Goal: Task Accomplishment & Management: Use online tool/utility

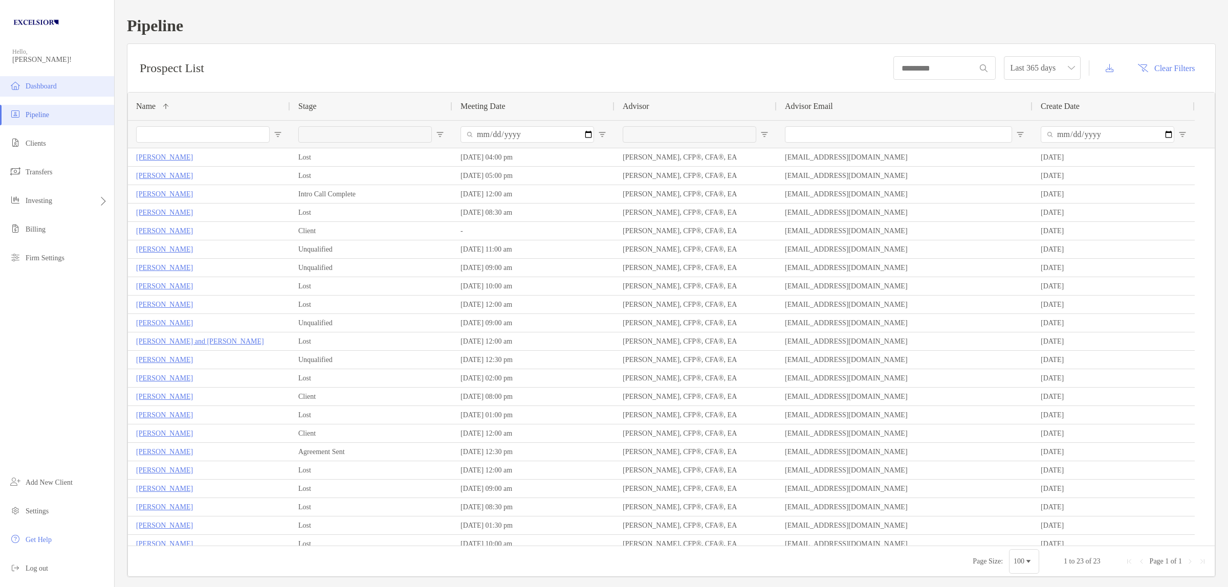
click at [37, 87] on span "Dashboard" at bounding box center [41, 86] width 31 height 8
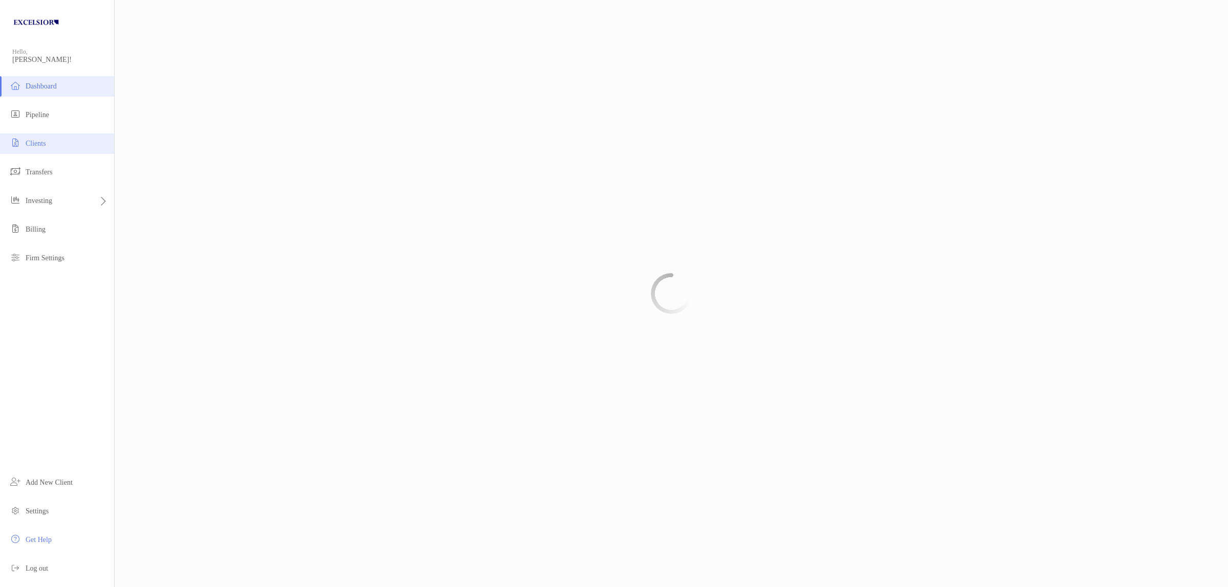
click at [41, 145] on span "Clients" at bounding box center [36, 144] width 20 height 8
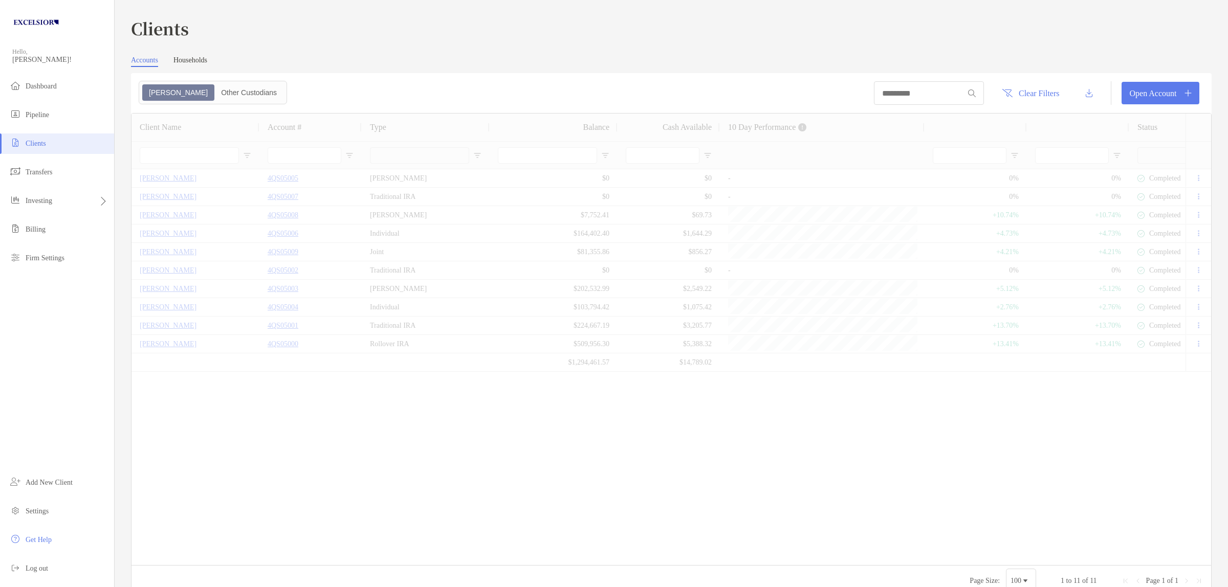
type input "**********"
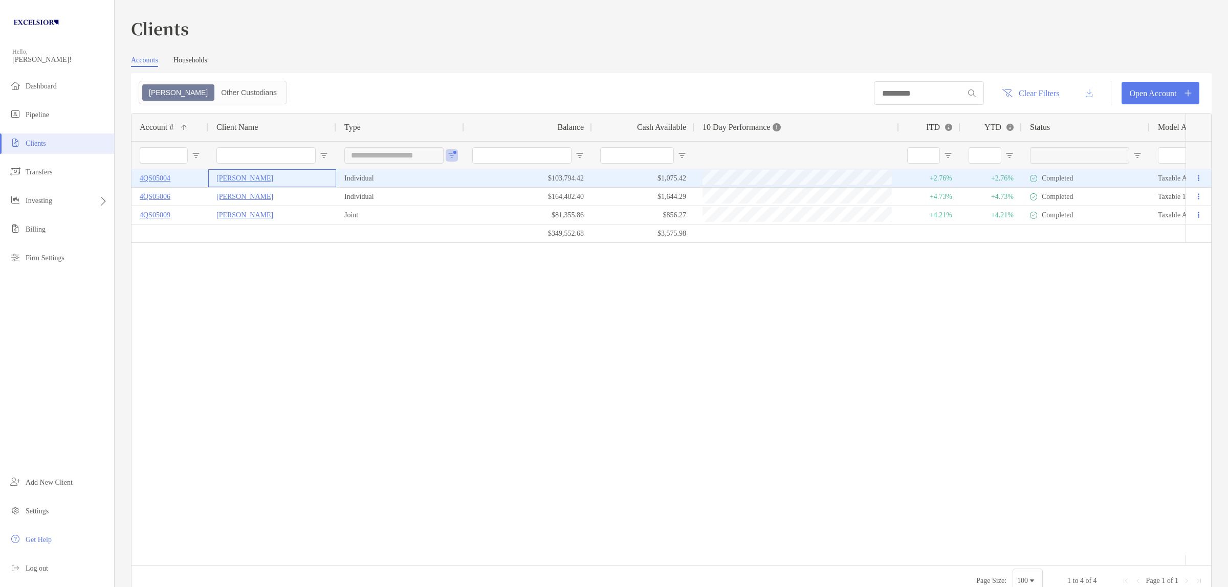
click at [229, 179] on p "[PERSON_NAME]" at bounding box center [244, 178] width 57 height 13
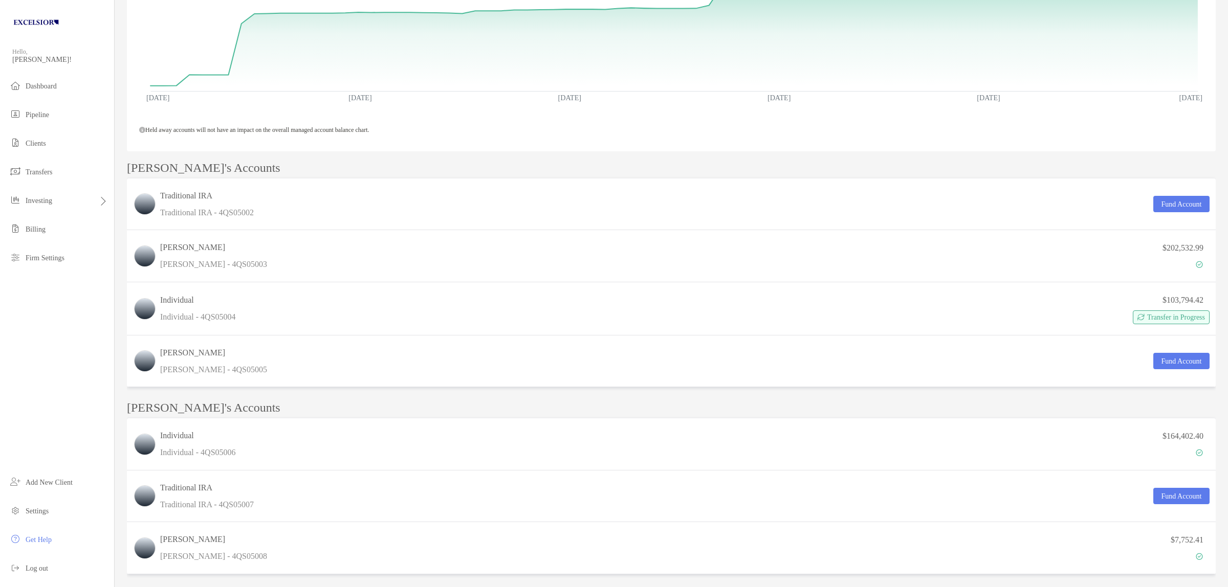
scroll to position [256, 0]
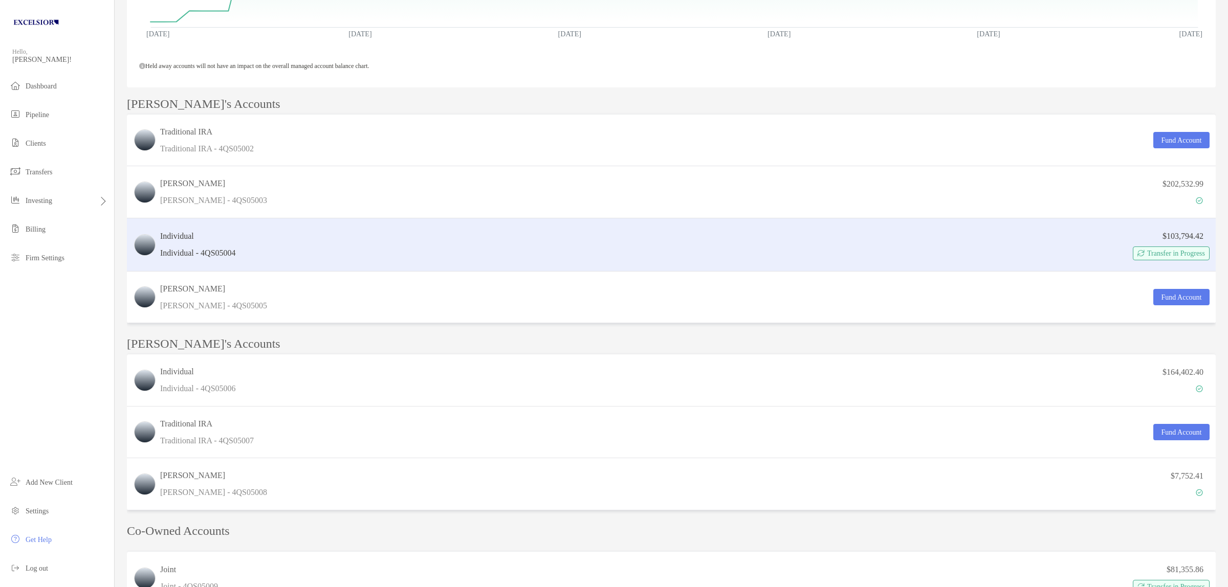
click at [233, 243] on div "Individual Individual - 4QS05004" at bounding box center [198, 244] width 76 height 29
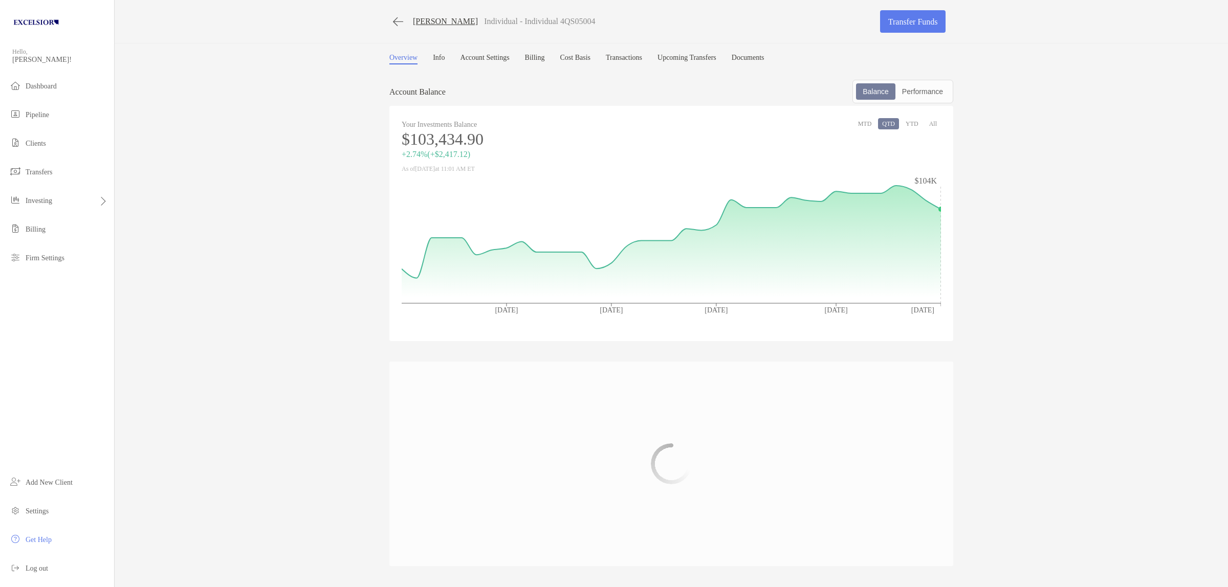
click at [590, 56] on link "Cost Basis" at bounding box center [575, 59] width 31 height 11
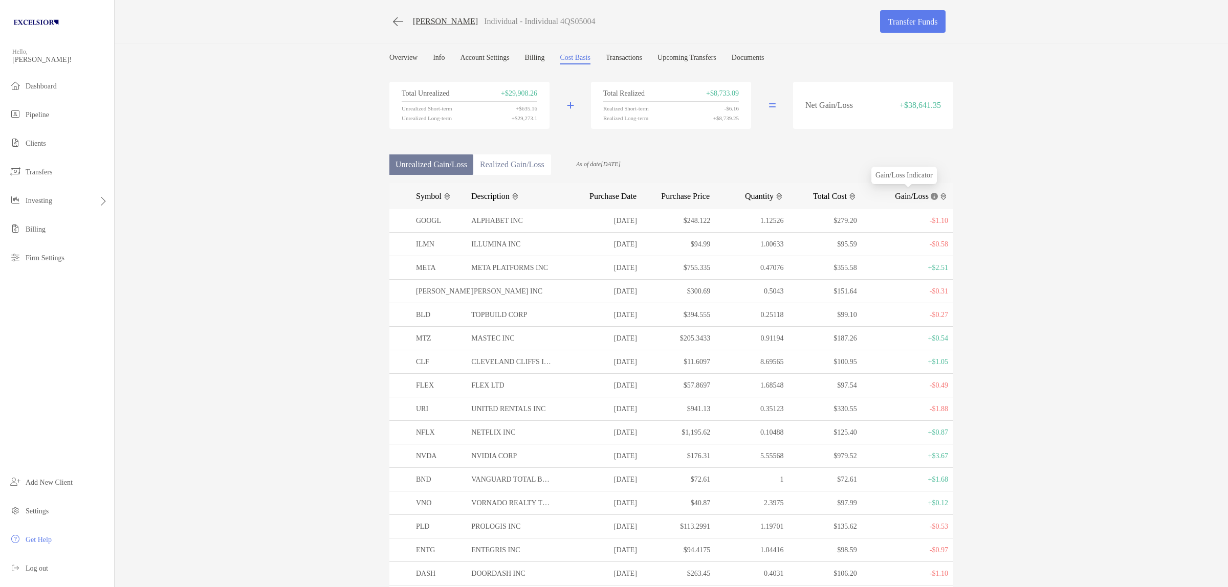
click at [899, 194] on span "Gain/Loss" at bounding box center [912, 196] width 34 height 10
click at [389, 54] on link "Overview" at bounding box center [403, 59] width 28 height 11
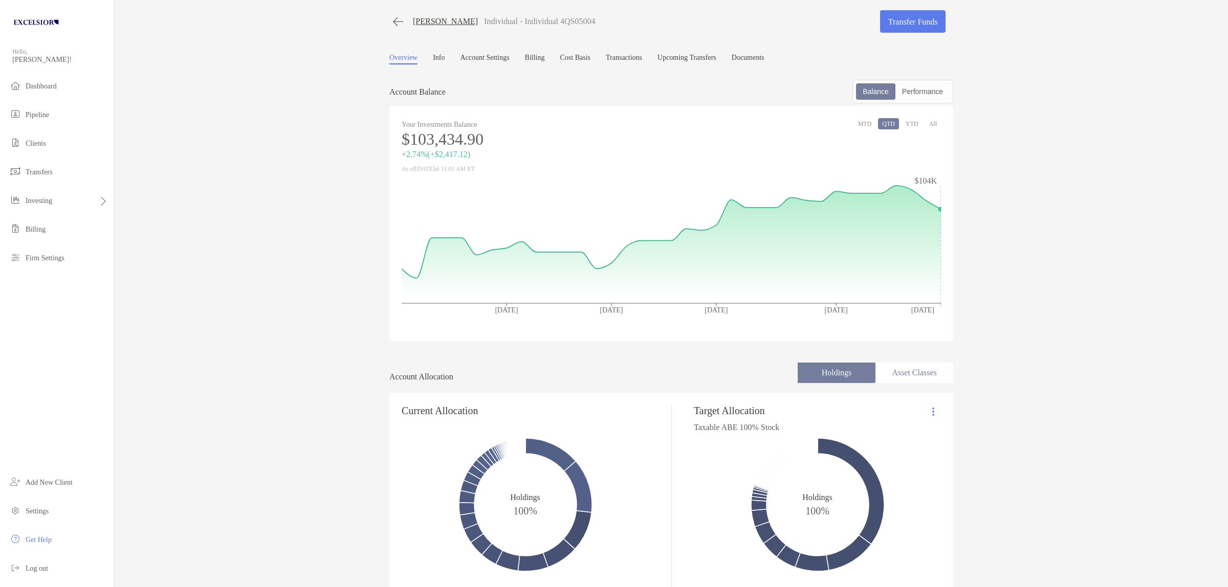
click at [49, 200] on span "Investing" at bounding box center [39, 201] width 27 height 8
click at [42, 252] on li "Firm Settings" at bounding box center [57, 258] width 114 height 20
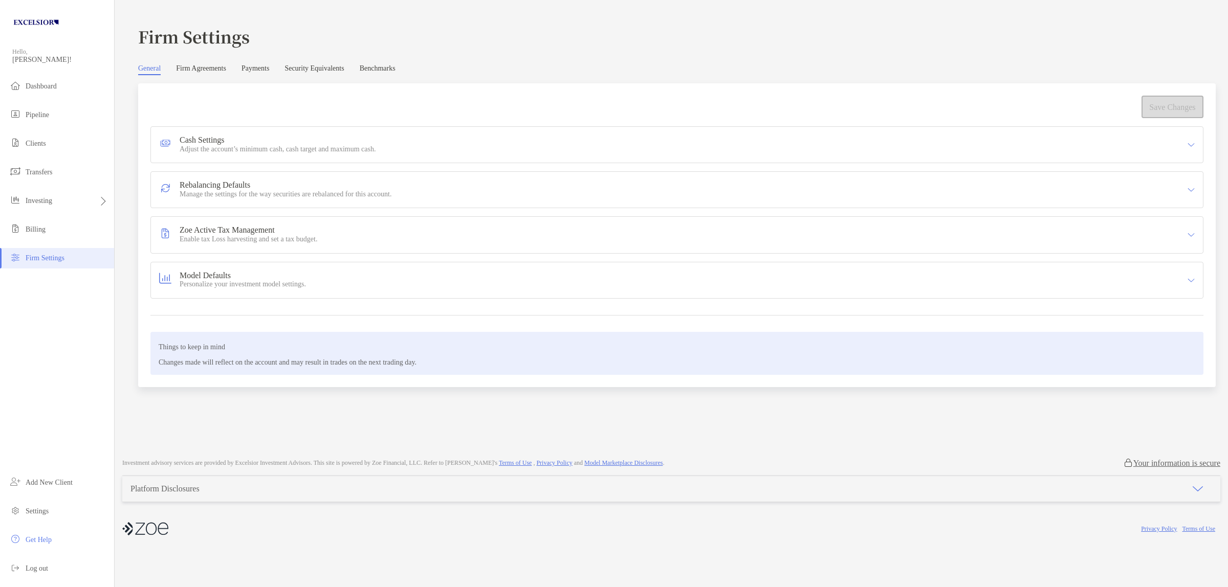
click at [334, 67] on link "Security Equivalents" at bounding box center [313, 69] width 59 height 11
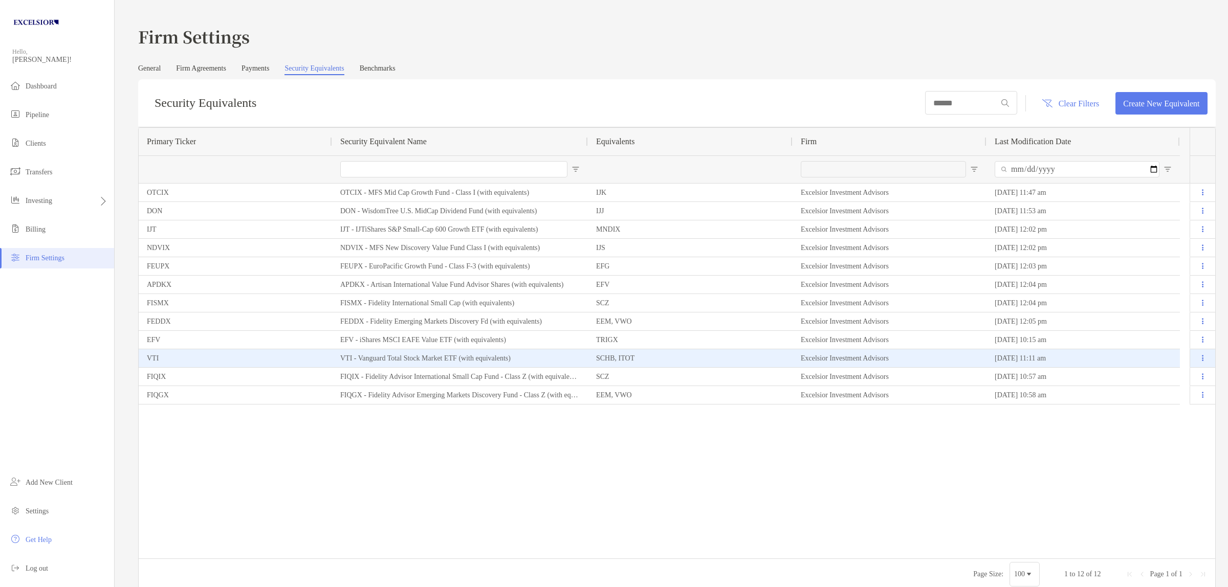
click at [154, 361] on div "VTI" at bounding box center [235, 358] width 193 height 18
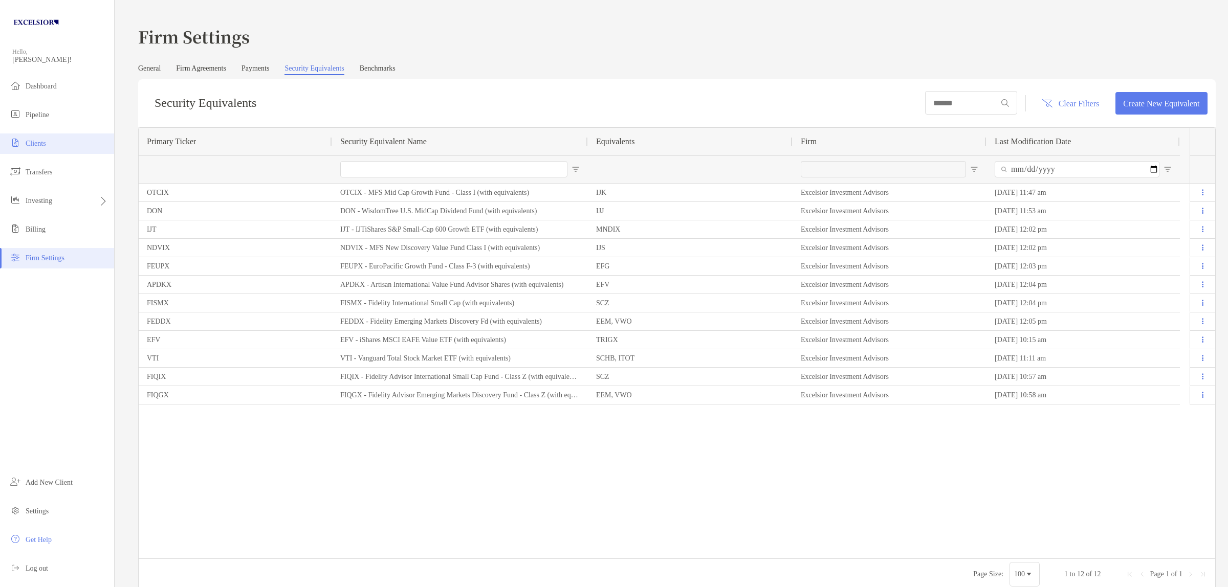
click at [38, 147] on li "Clients" at bounding box center [57, 144] width 114 height 20
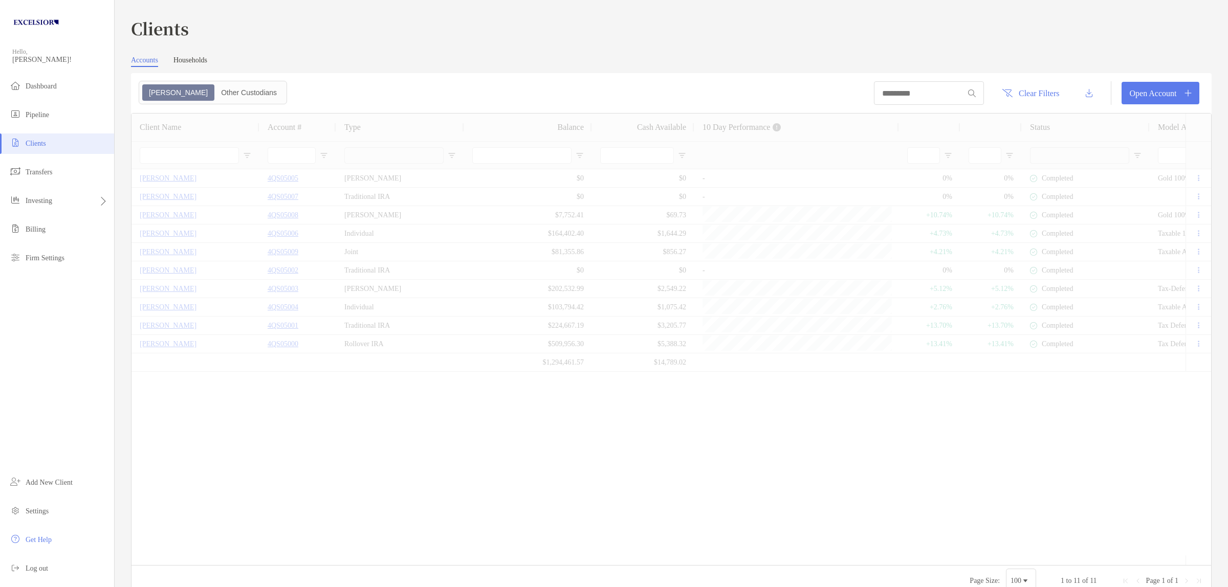
type input "**********"
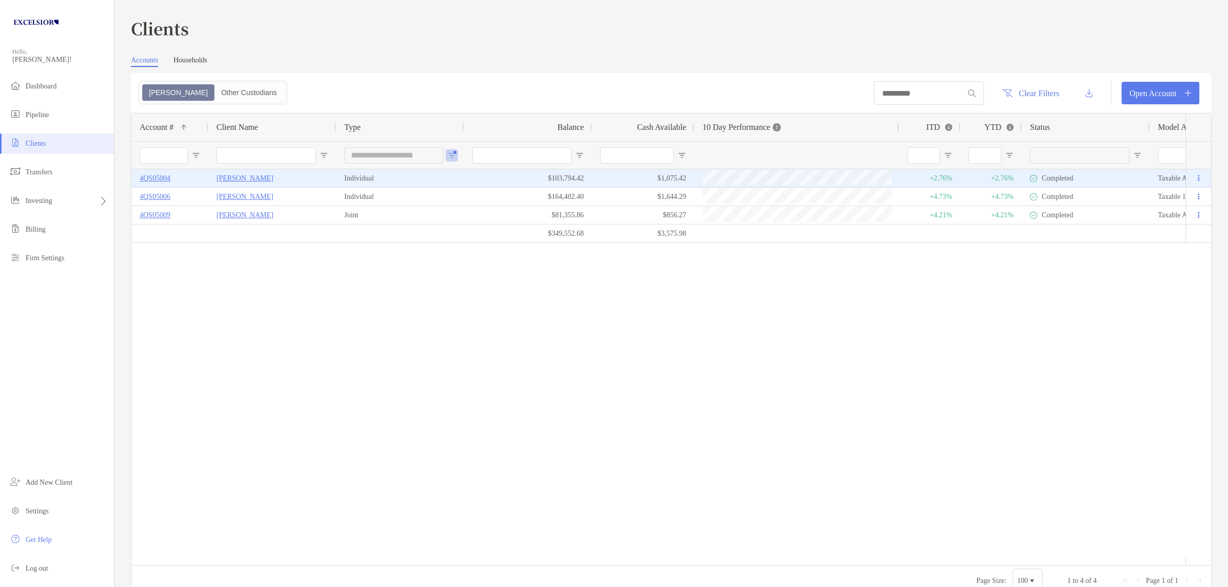
click at [164, 174] on p "4QS05004" at bounding box center [155, 178] width 31 height 13
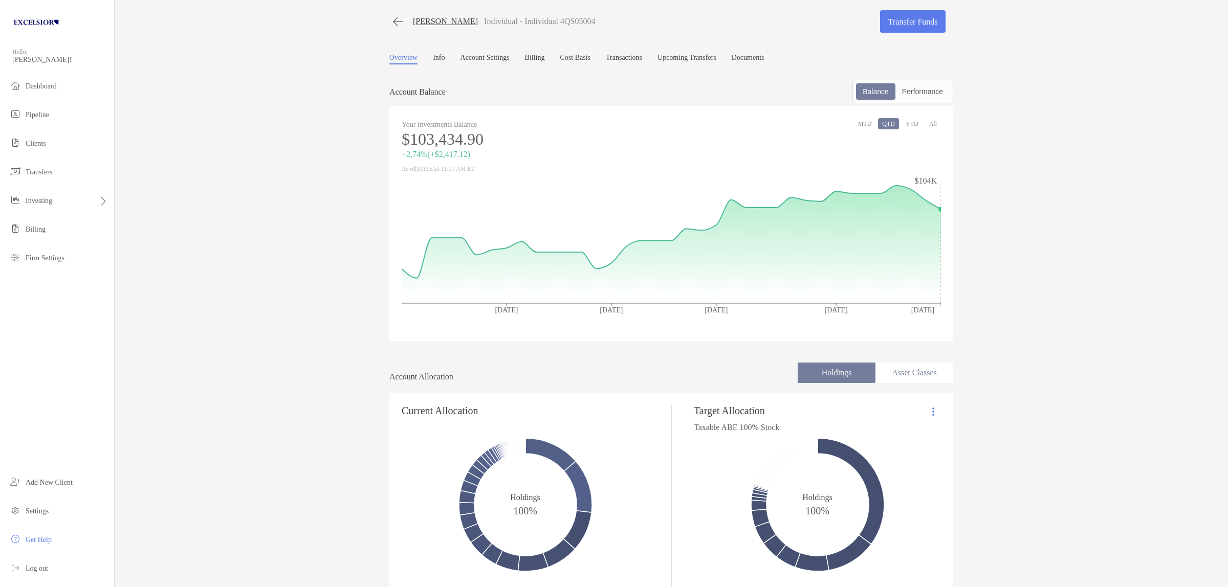
click at [590, 57] on link "Cost Basis" at bounding box center [575, 59] width 31 height 11
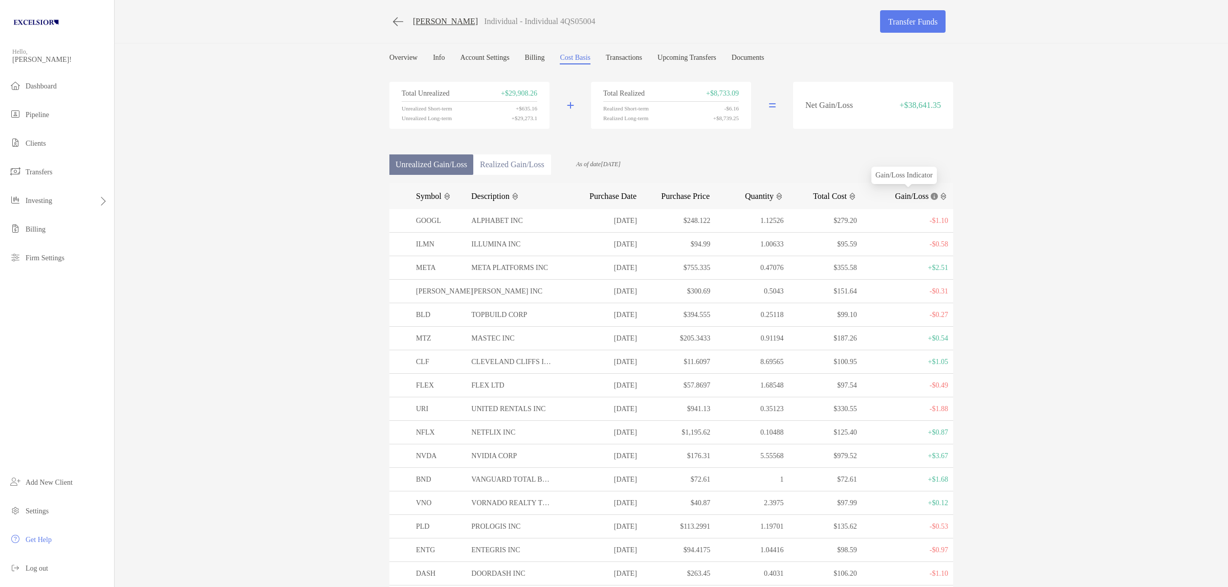
click at [910, 193] on span "Gain/Loss" at bounding box center [912, 196] width 34 height 10
click at [818, 195] on span "Total Cost" at bounding box center [830, 196] width 34 height 10
click at [819, 195] on span "Total Cost" at bounding box center [830, 196] width 34 height 10
click at [399, 267] on img at bounding box center [400, 268] width 7 height 4
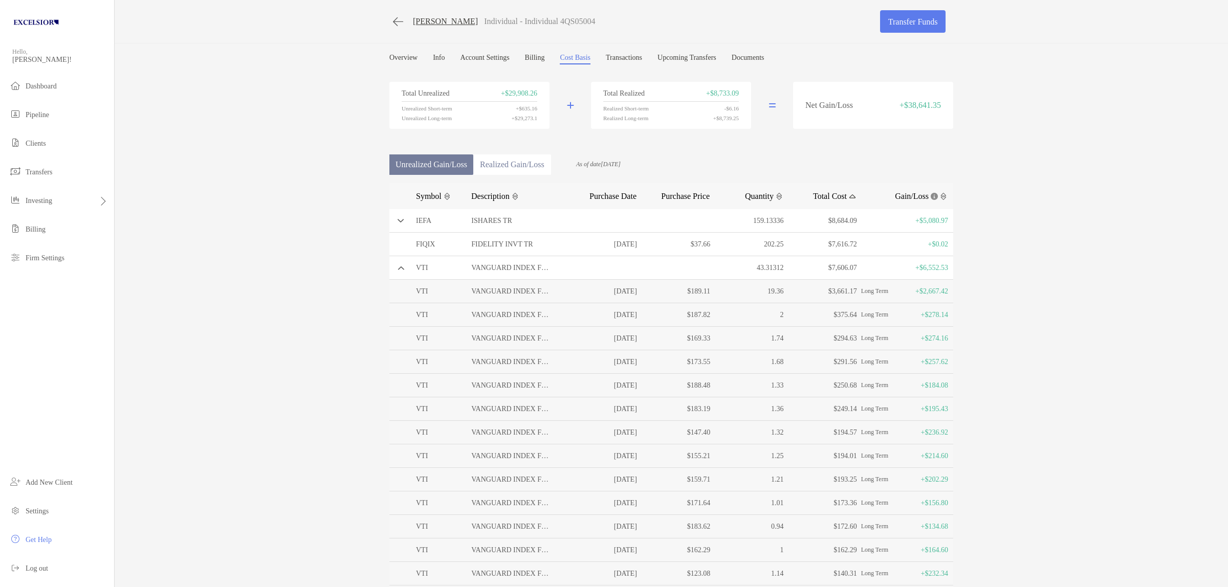
click at [905, 195] on span "Gain/Loss" at bounding box center [912, 196] width 34 height 10
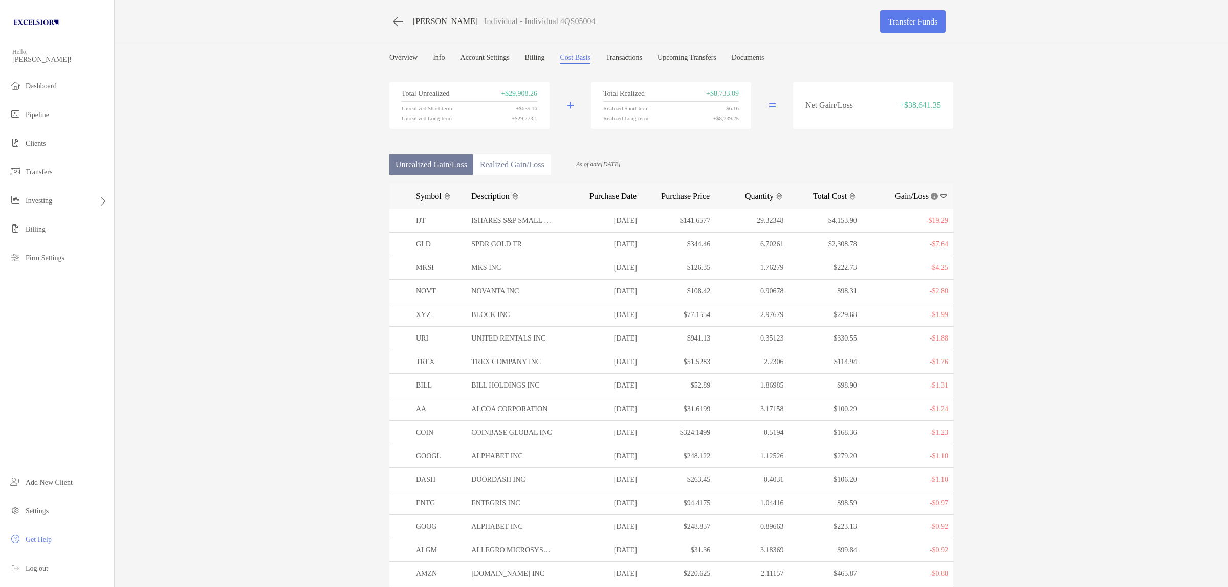
click at [400, 56] on link "Overview" at bounding box center [403, 59] width 28 height 11
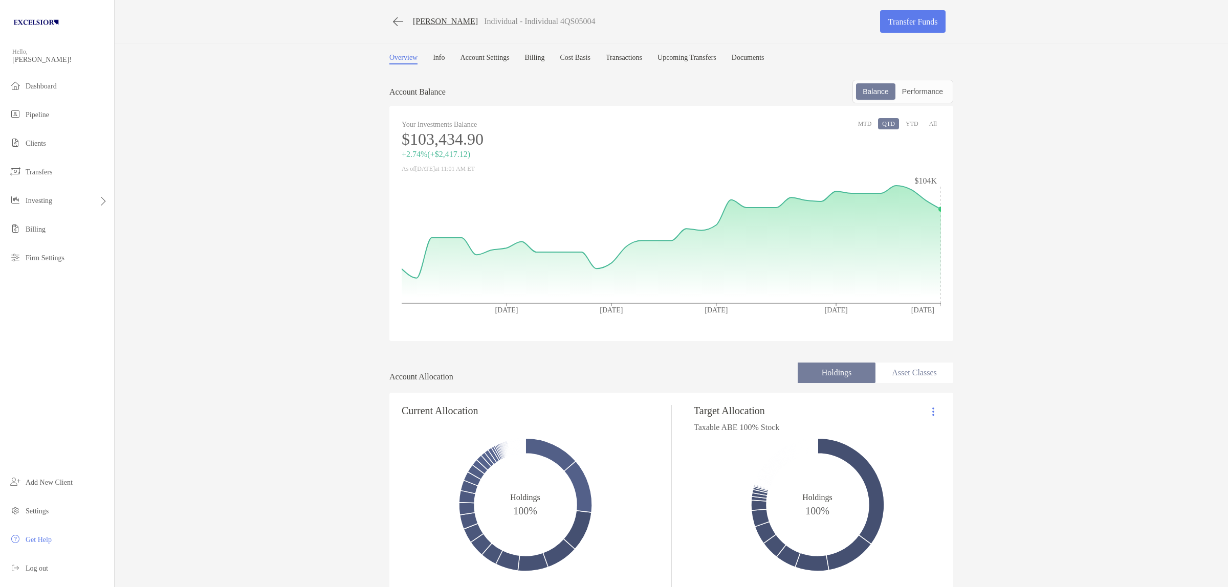
click at [921, 21] on link "Transfer Funds" at bounding box center [912, 21] width 65 height 23
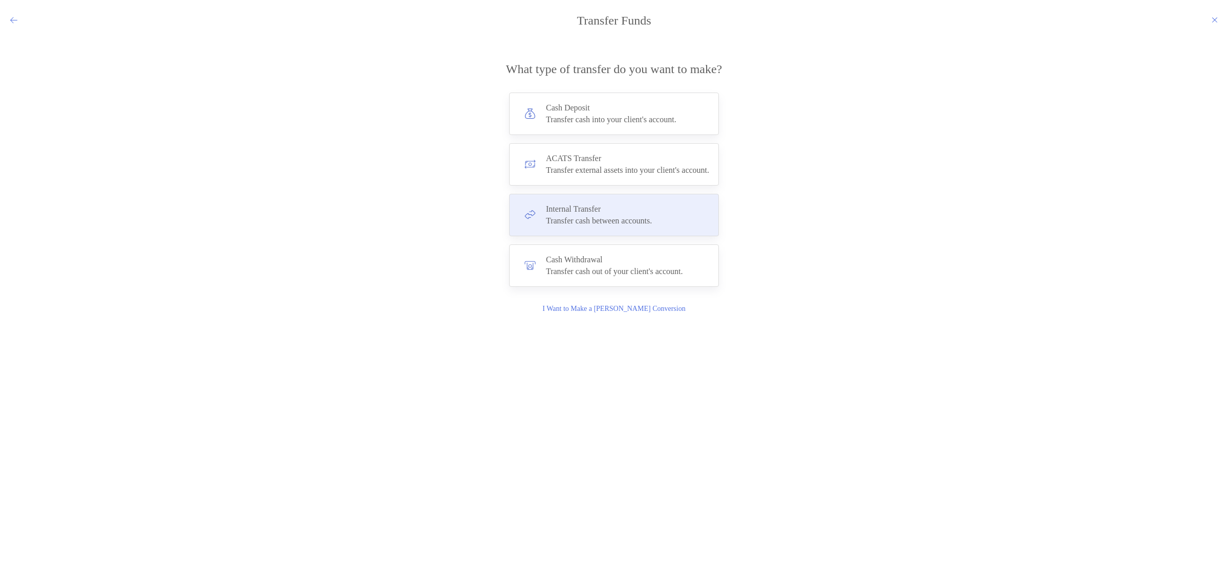
click at [573, 210] on h4 "Internal Transfer" at bounding box center [599, 209] width 106 height 9
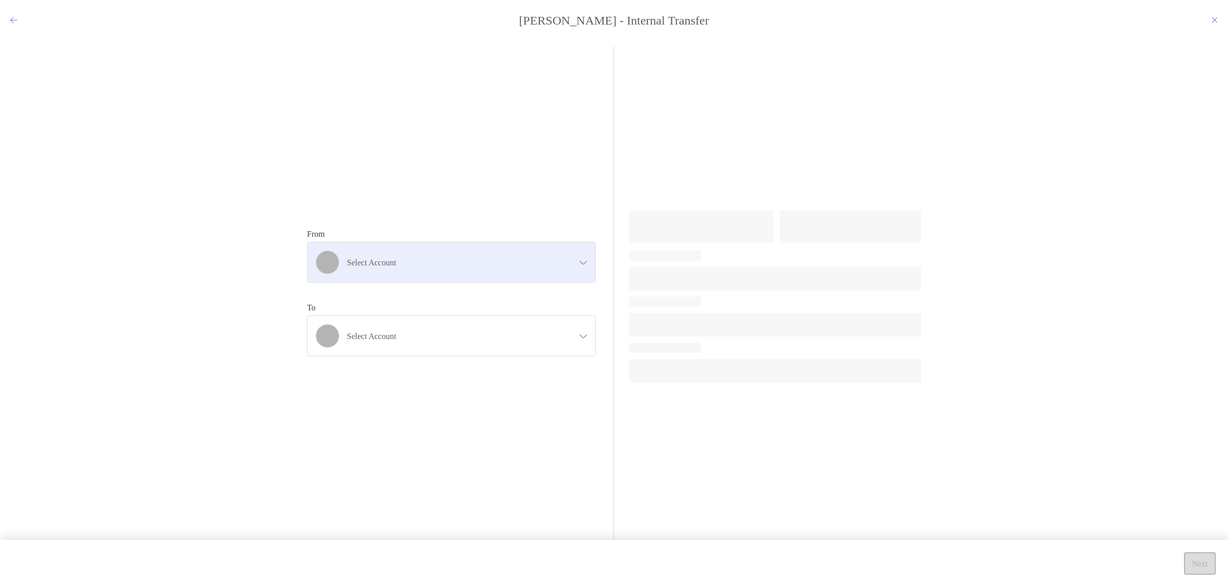
click at [426, 270] on div "Select account" at bounding box center [450, 262] width 287 height 40
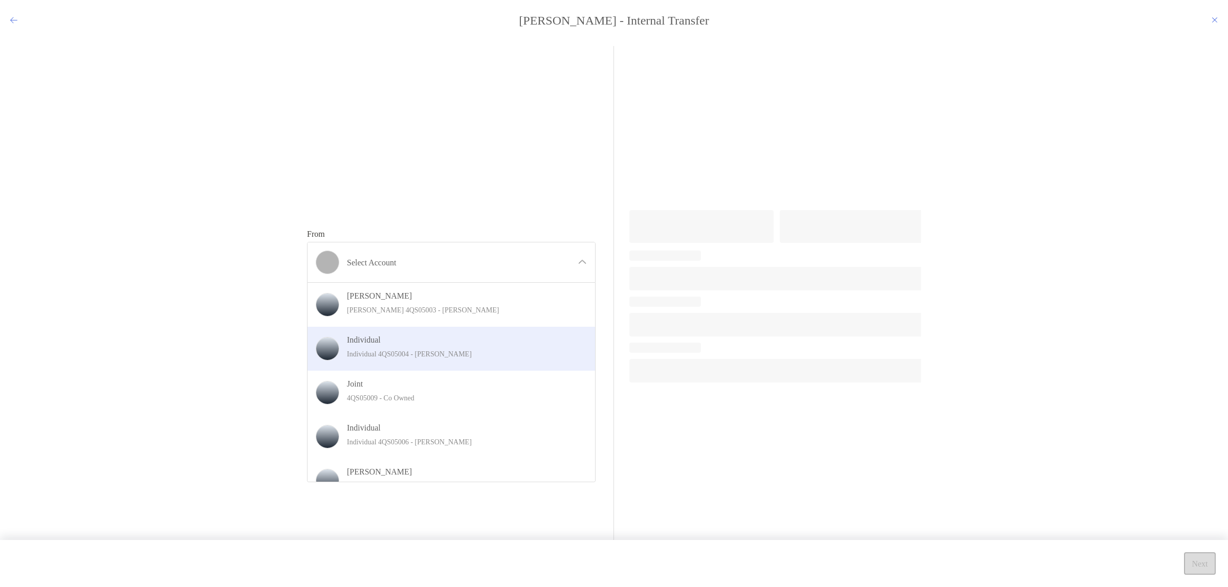
click at [418, 339] on h4 "Individual" at bounding box center [462, 340] width 231 height 10
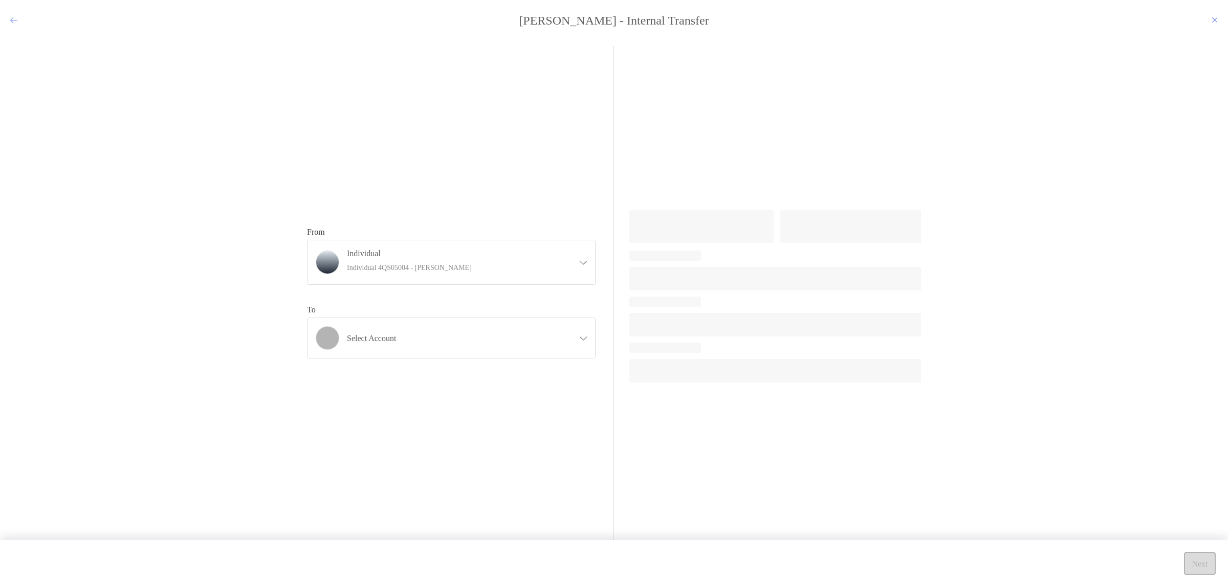
click at [418, 339] on h4 "Select account" at bounding box center [457, 339] width 221 height 10
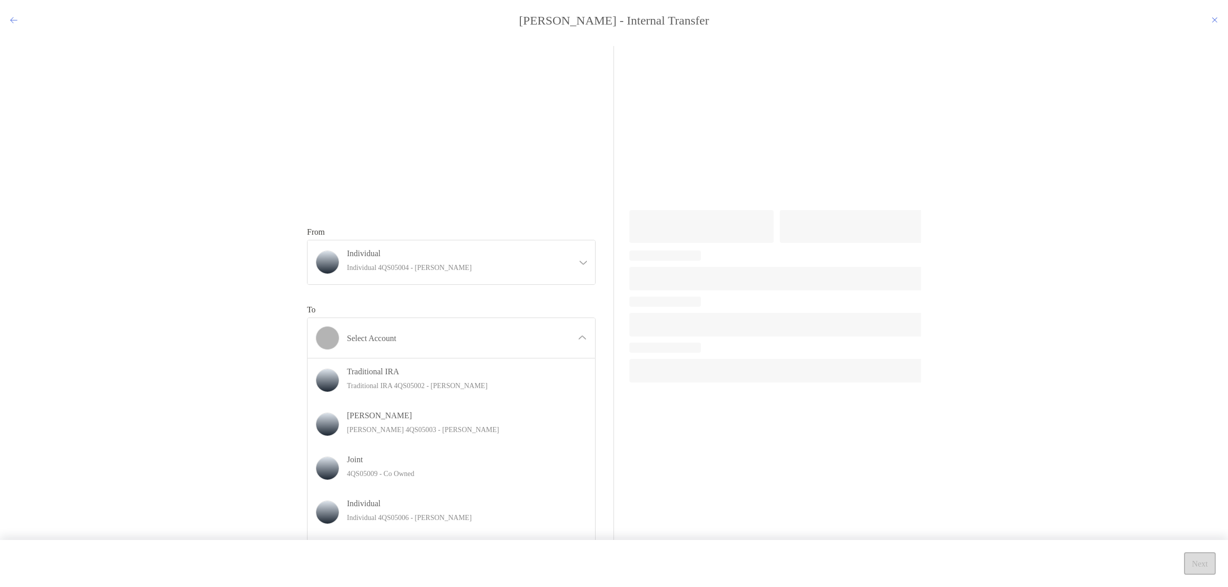
click at [451, 376] on h4 "Traditional IRA" at bounding box center [462, 372] width 231 height 10
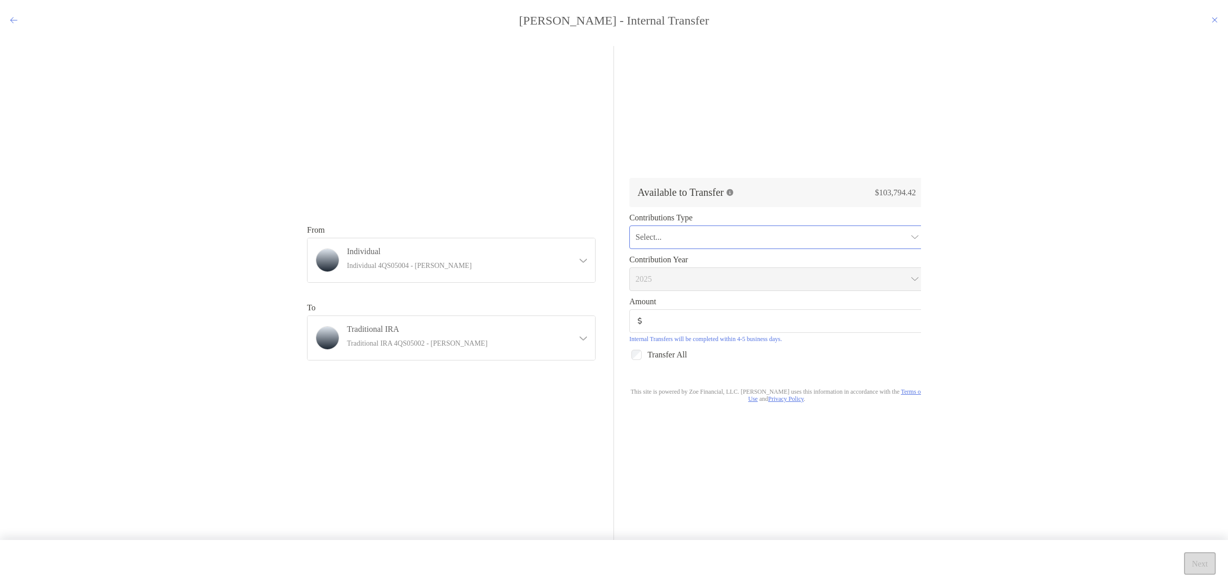
click at [728, 239] on input "modal" at bounding box center [771, 237] width 272 height 23
click at [696, 261] on div "Regular" at bounding box center [776, 264] width 278 height 13
click at [665, 330] on input "Amount" at bounding box center [785, 326] width 276 height 9
type input "********"
click at [1012, 405] on div "From Individual Individual 4QS05004 - [PERSON_NAME] [PERSON_NAME] [PERSON_NAME]…" at bounding box center [613, 305] width 1211 height 518
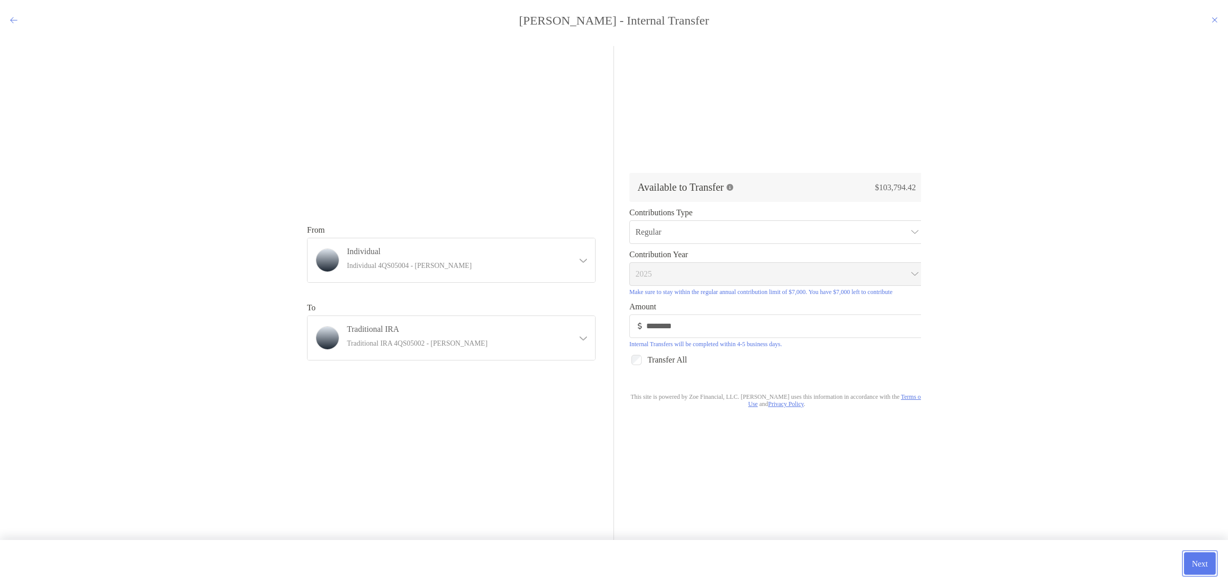
click at [1195, 564] on button "Next" at bounding box center [1200, 563] width 32 height 23
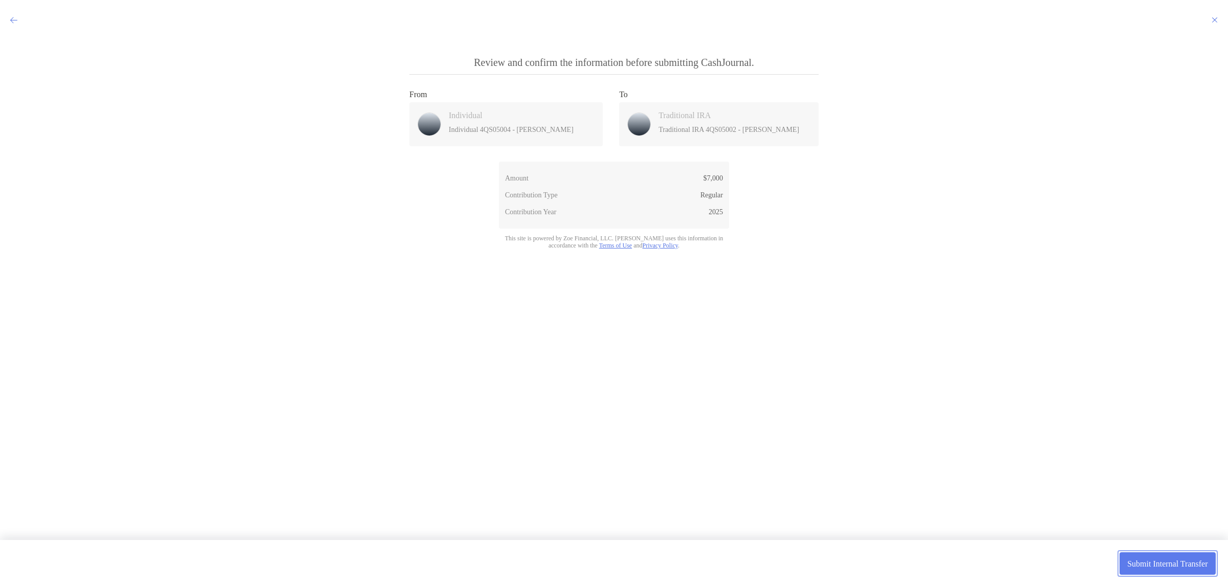
click at [1129, 564] on button "Submit Internal Transfer" at bounding box center [1167, 563] width 96 height 23
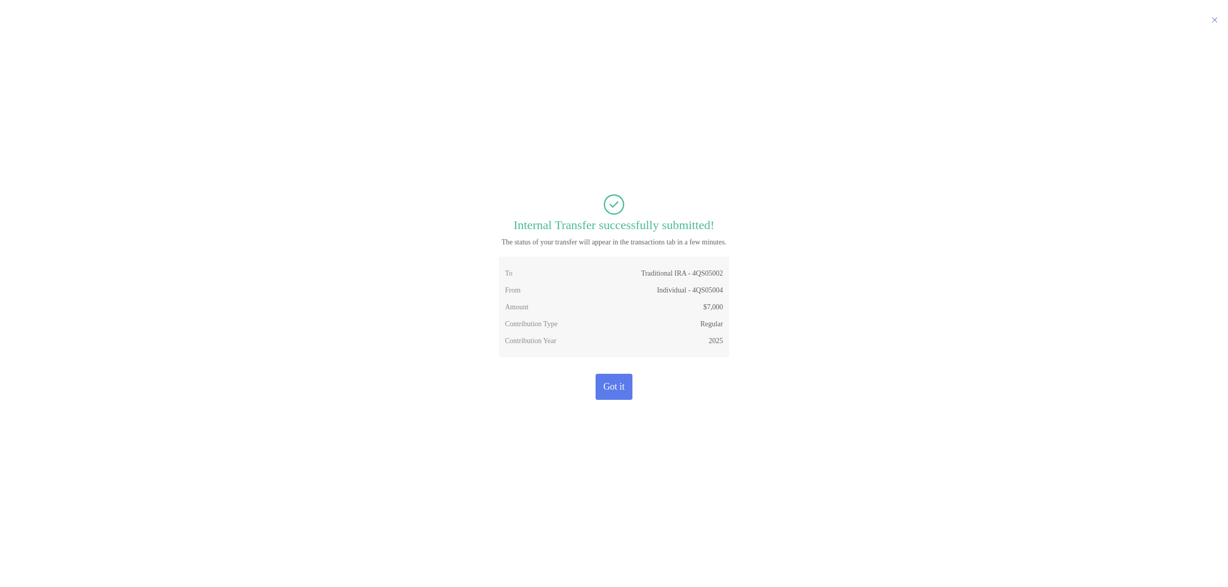
click at [110, 75] on div "Internal Transfer successfully submitted! The status of your transfer will appe…" at bounding box center [613, 305] width 1211 height 518
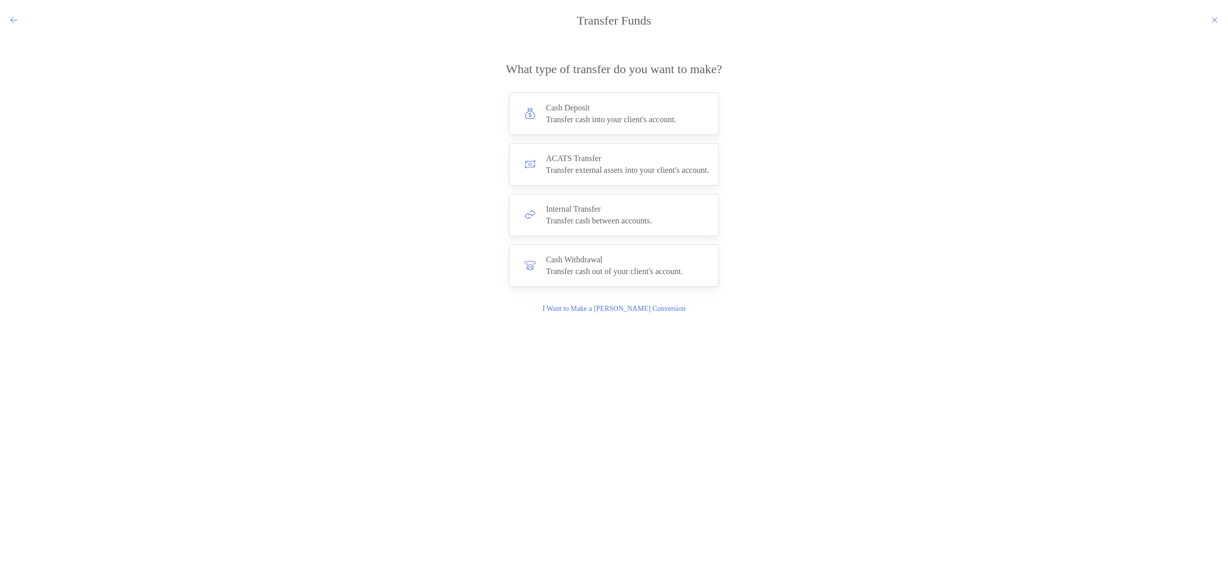
click at [448, 177] on div "**********" at bounding box center [613, 180] width 1211 height 269
click at [1014, 114] on div "**********" at bounding box center [613, 180] width 1211 height 269
click at [1216, 19] on icon "modal" at bounding box center [1214, 20] width 6 height 8
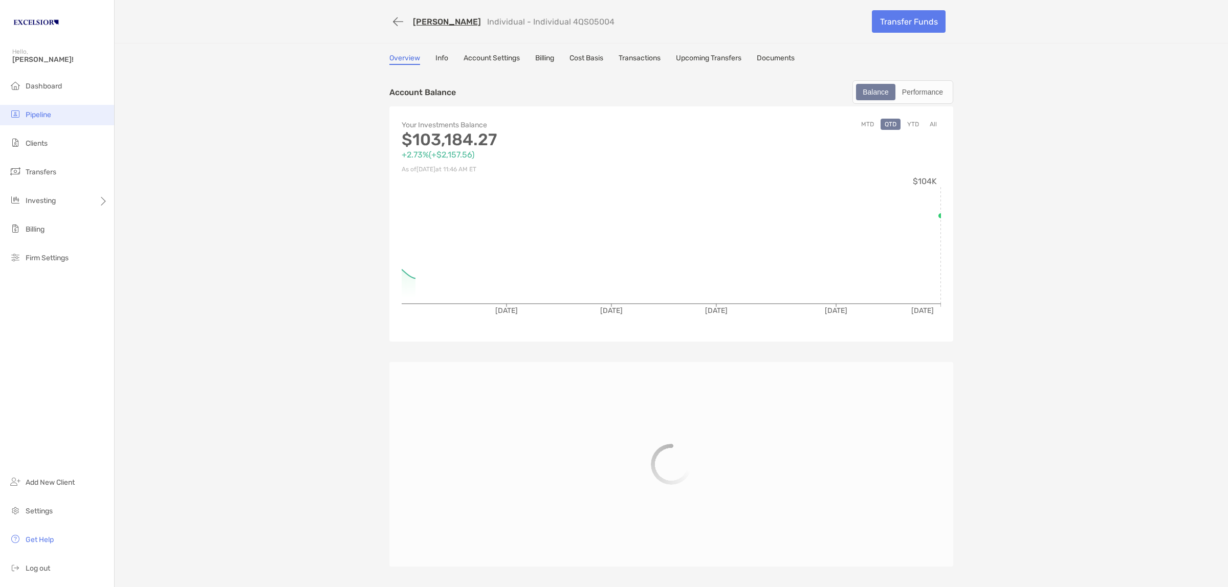
click at [258, 84] on div "[PERSON_NAME] Individual - Individual 4QS05004 Transfer Funds Overview Info Acc…" at bounding box center [671, 293] width 1113 height 587
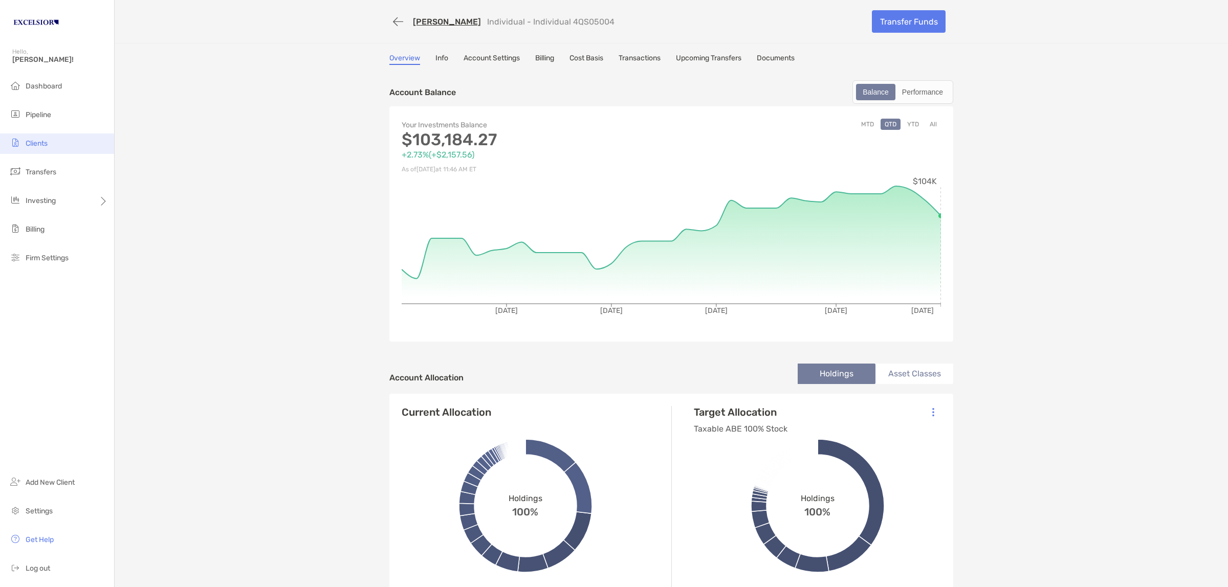
click at [39, 139] on span "Clients" at bounding box center [37, 143] width 22 height 9
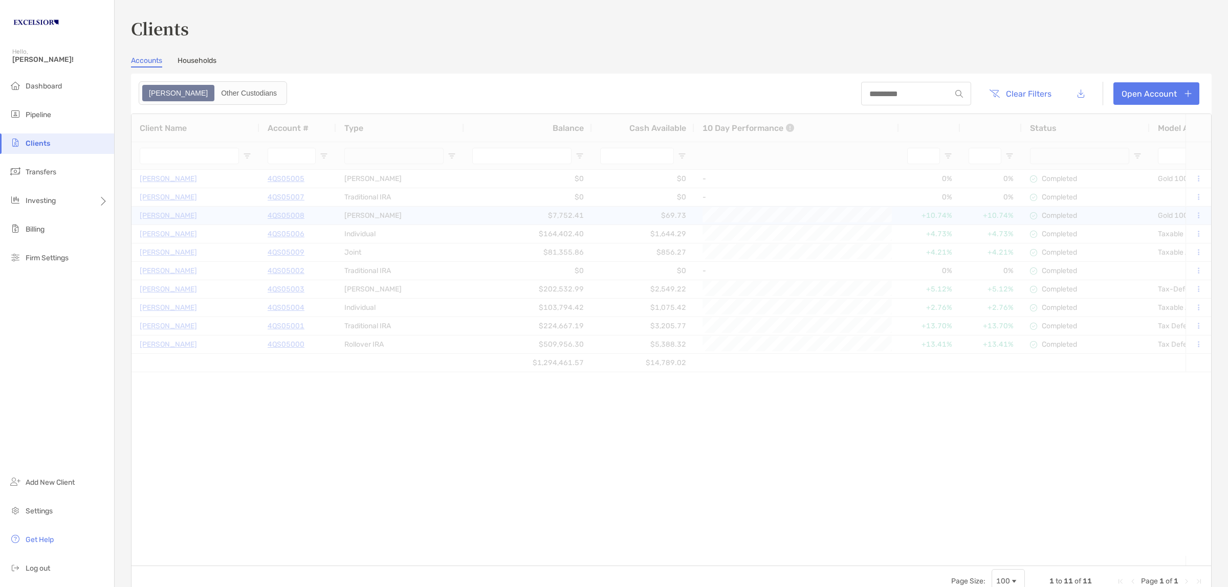
type input "**********"
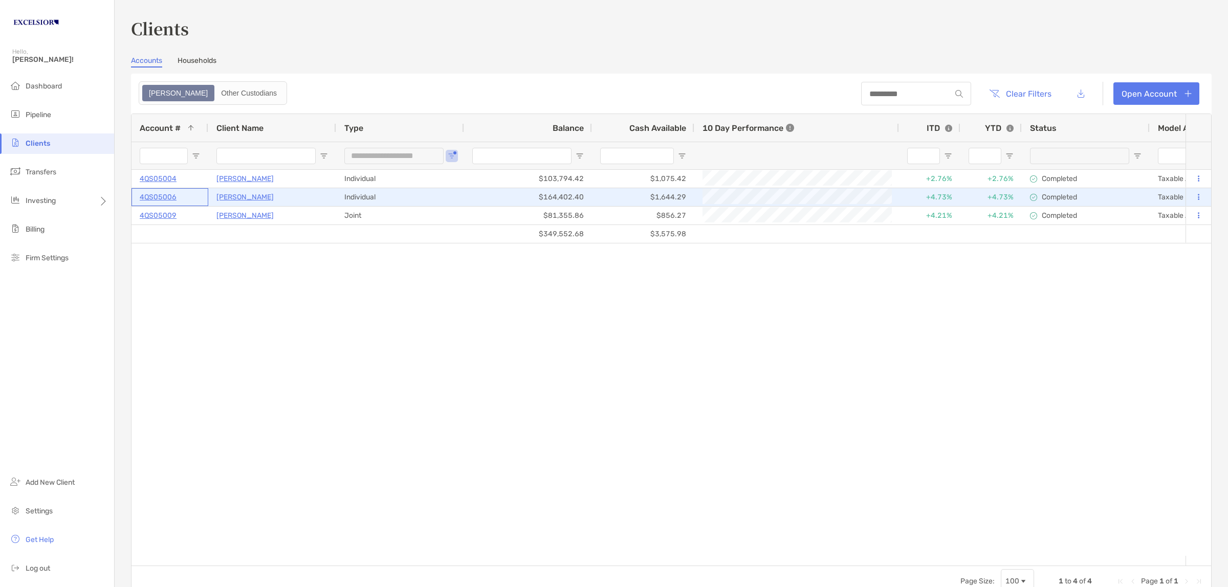
click at [156, 192] on p "4QS05006" at bounding box center [158, 197] width 37 height 13
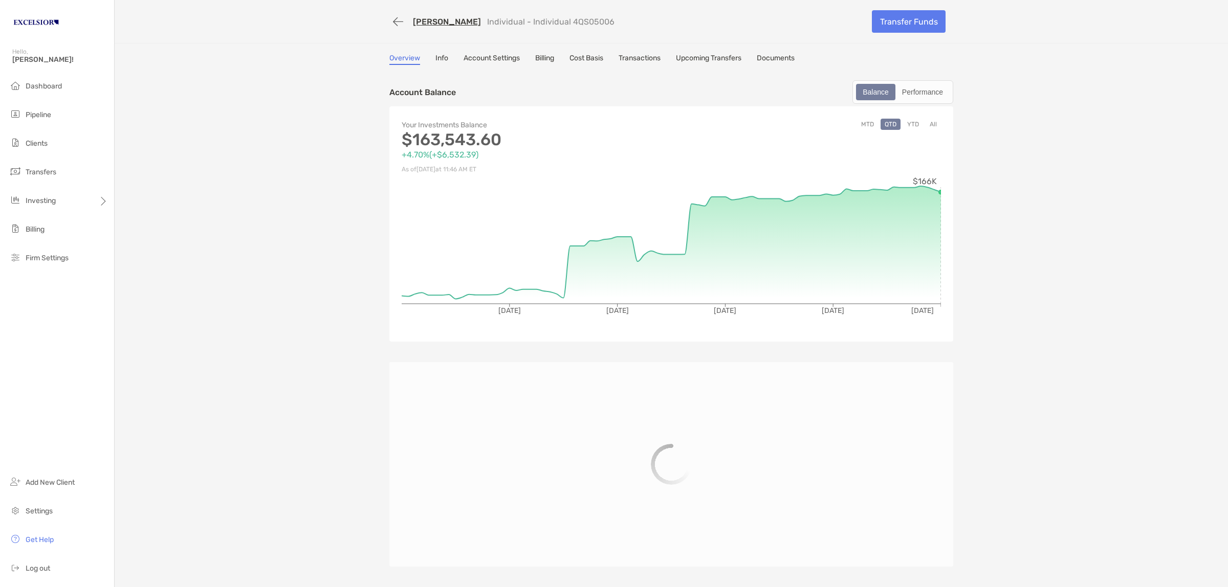
click at [581, 60] on link "Cost Basis" at bounding box center [586, 59] width 34 height 11
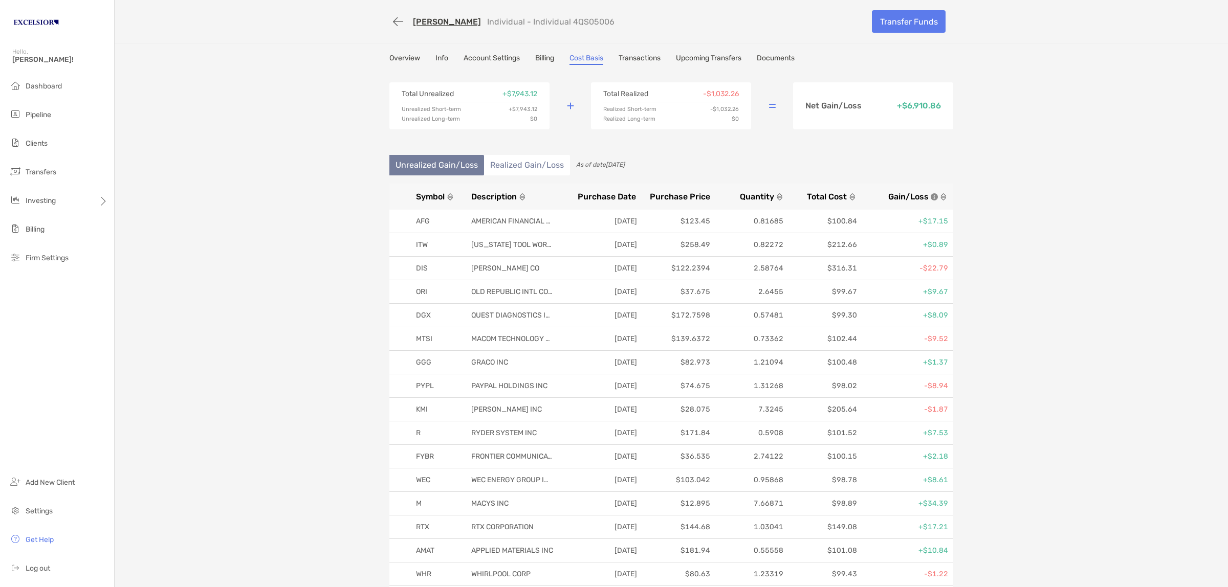
click at [420, 194] on span "Symbol" at bounding box center [430, 197] width 29 height 10
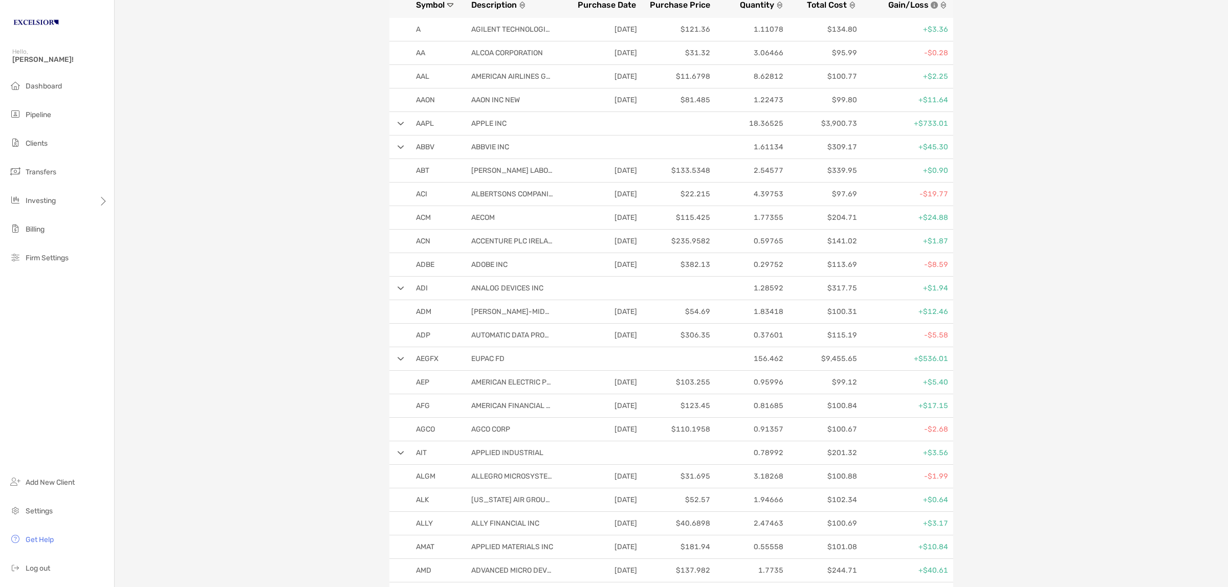
scroll to position [256, 0]
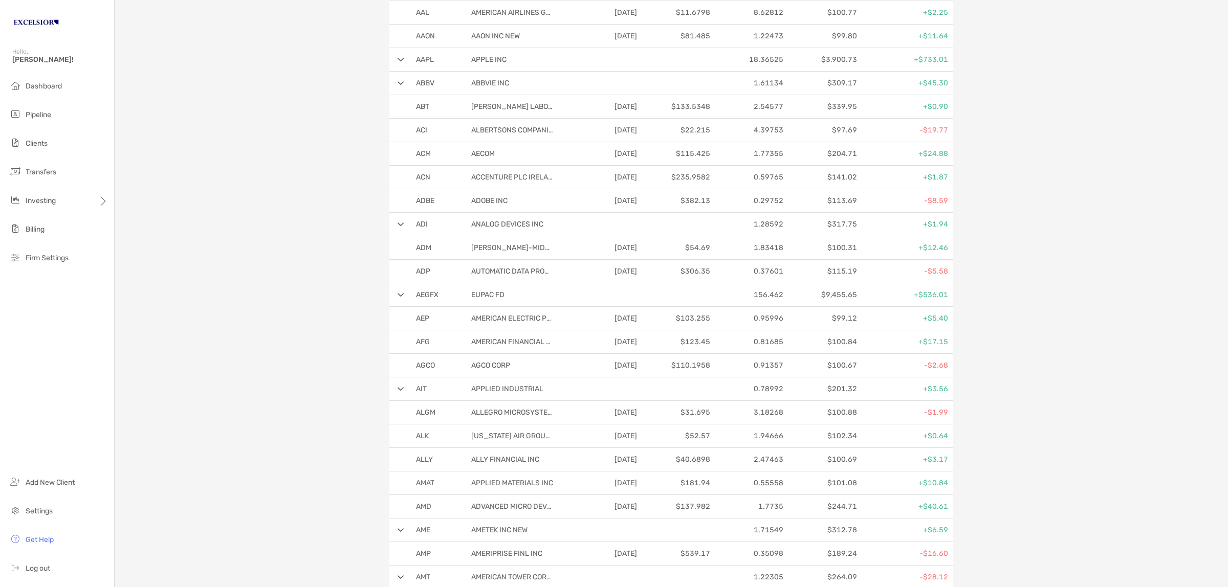
click at [397, 295] on img at bounding box center [400, 295] width 7 height 4
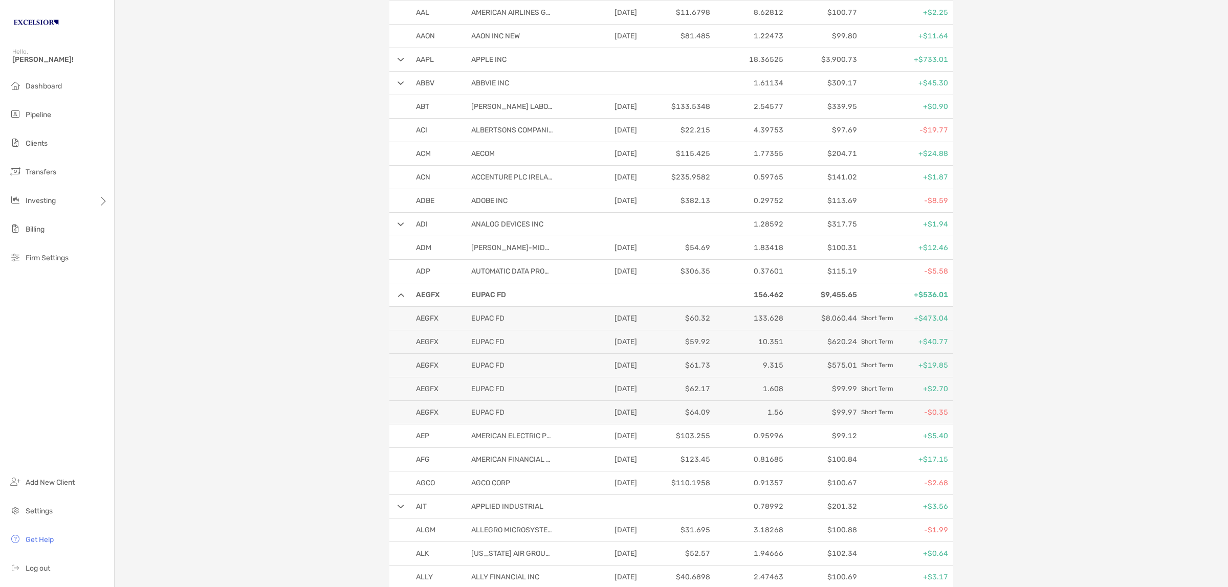
click at [397, 294] on img at bounding box center [400, 295] width 7 height 4
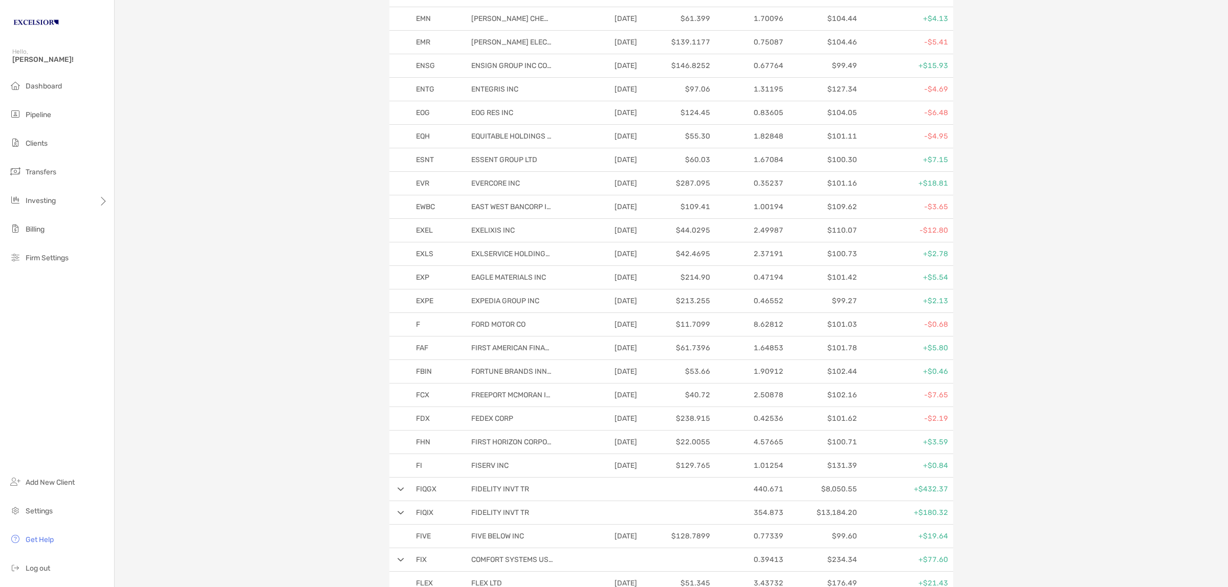
scroll to position [3517, 0]
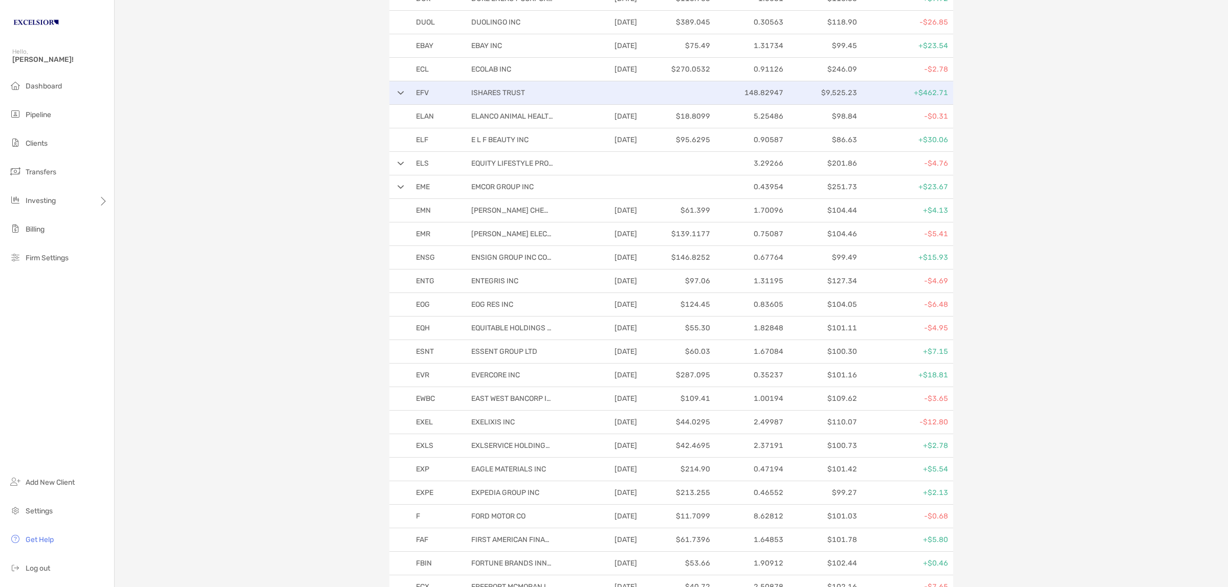
click at [391, 105] on div "EFV ISHARES TRUST 148.82947 $9,525.23 +$462.71" at bounding box center [671, 93] width 564 height 24
